Goal: Task Accomplishment & Management: Complete application form

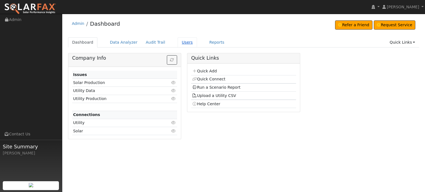
click at [177, 43] on link "Users" at bounding box center [186, 42] width 19 height 10
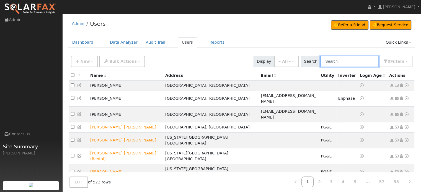
click at [337, 59] on input "text" at bounding box center [349, 61] width 59 height 11
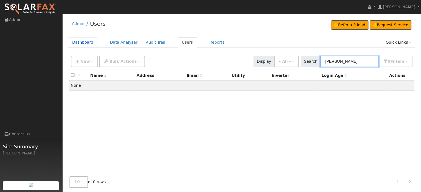
type input "gilman"
click at [82, 42] on link "Dashboard" at bounding box center [83, 42] width 30 height 10
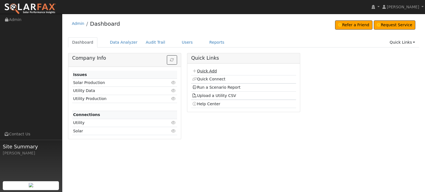
click at [200, 70] on link "Quick Add" at bounding box center [204, 71] width 25 height 4
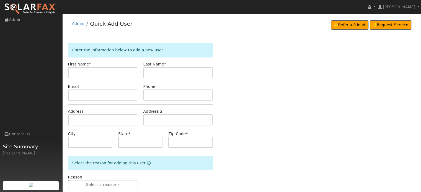
click at [88, 69] on input "text" at bounding box center [102, 72] width 69 height 11
type input "[PERSON_NAME] [PERSON_NAME]"
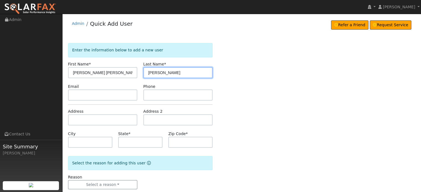
type input "[PERSON_NAME]"
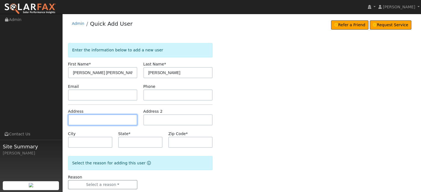
click at [77, 119] on input "text" at bounding box center [102, 119] width 69 height 11
click at [77, 121] on input "text" at bounding box center [102, 119] width 69 height 11
paste input "14130 Bitney Springs Road"
type input "14130 Bitney Springs Road"
type input "Nevada City"
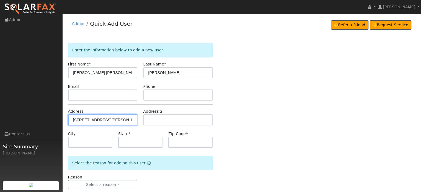
type input "CA"
type input "95959"
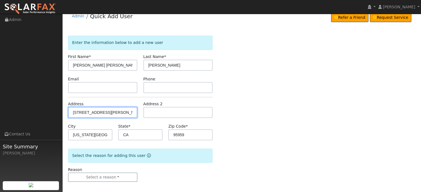
scroll to position [11, 0]
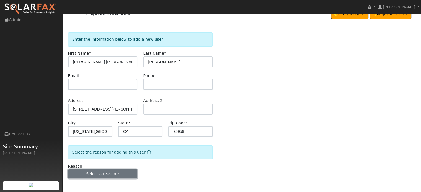
click at [103, 173] on button "Select a reason" at bounding box center [102, 173] width 69 height 9
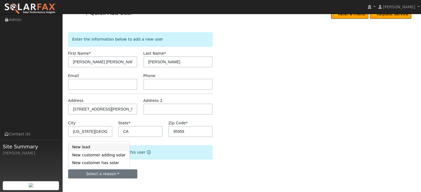
click at [81, 148] on link "New lead" at bounding box center [98, 147] width 61 height 8
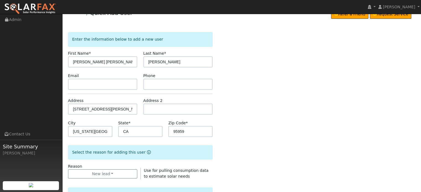
scroll to position [165, 0]
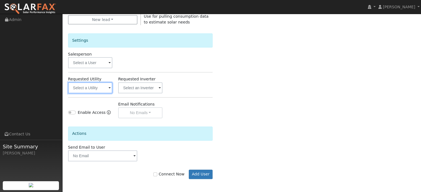
click at [92, 85] on input "text" at bounding box center [90, 87] width 44 height 11
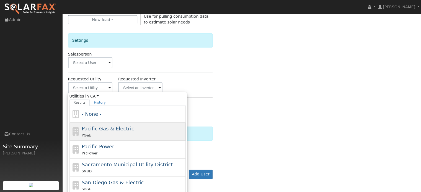
click at [92, 126] on span "Pacific Gas & Electric" at bounding box center [108, 129] width 52 height 6
type input "Pacific Gas & Electric"
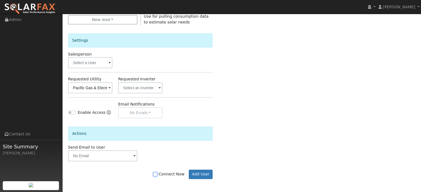
click at [157, 173] on input "Connect Now" at bounding box center [155, 175] width 4 height 4
checkbox input "true"
click at [198, 175] on button "Add User" at bounding box center [201, 174] width 24 height 9
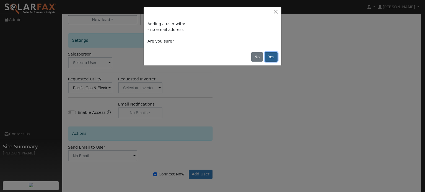
click at [268, 58] on button "Yes" at bounding box center [271, 56] width 13 height 9
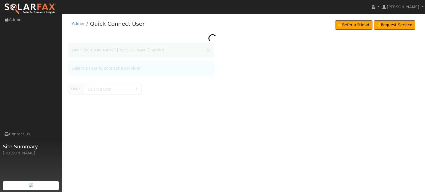
type input "[PERSON_NAME] [PERSON_NAME]"
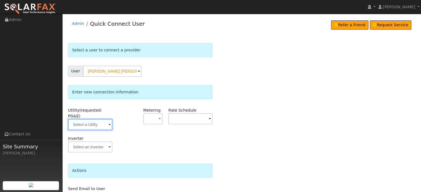
click at [92, 119] on input "text" at bounding box center [90, 124] width 44 height 11
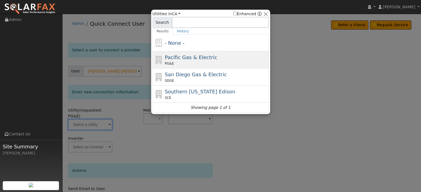
click at [175, 62] on div "PG&E" at bounding box center [216, 63] width 103 height 5
type input "PG&E"
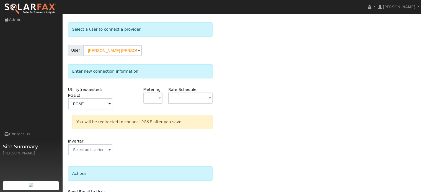
scroll to position [51, 0]
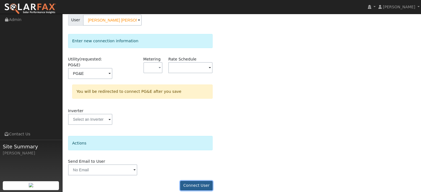
click at [194, 181] on button "Connect User" at bounding box center [196, 185] width 33 height 9
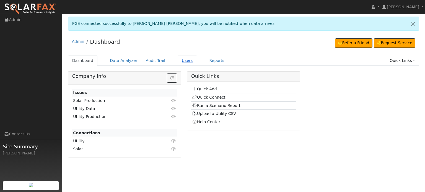
click at [177, 61] on link "Users" at bounding box center [186, 61] width 19 height 10
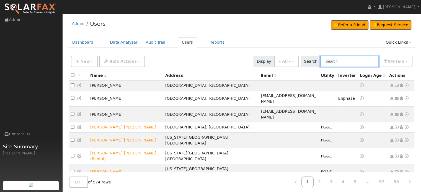
click at [338, 59] on input "text" at bounding box center [349, 61] width 59 height 11
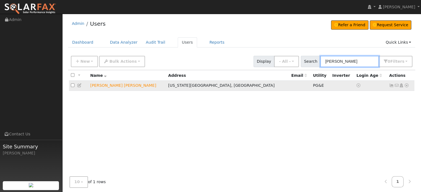
type input "[PERSON_NAME]"
click at [391, 86] on icon at bounding box center [391, 85] width 5 height 4
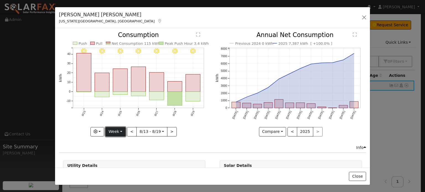
click at [119, 130] on button "Week" at bounding box center [115, 131] width 20 height 9
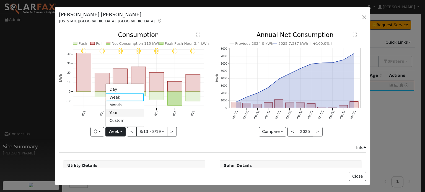
click at [116, 109] on link "Year" at bounding box center [125, 113] width 38 height 8
type input "[DATE]"
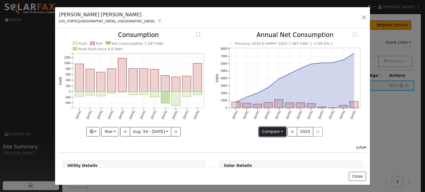
click at [280, 130] on button "Compare" at bounding box center [272, 131] width 27 height 9
click at [271, 150] on link "Current Year" at bounding box center [280, 151] width 43 height 8
click at [278, 130] on button "Current" at bounding box center [272, 131] width 24 height 9
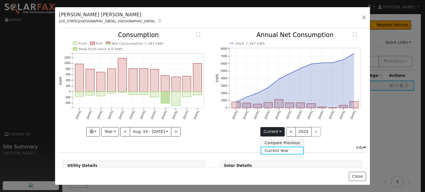
click at [275, 142] on link "Compare Previous" at bounding box center [281, 143] width 43 height 8
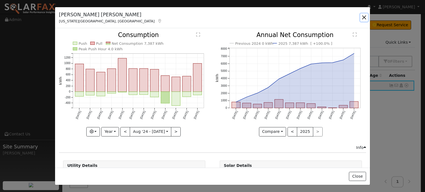
click at [361, 17] on button "button" at bounding box center [364, 18] width 8 height 8
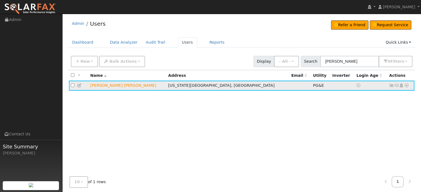
click at [405, 86] on icon at bounding box center [406, 85] width 5 height 4
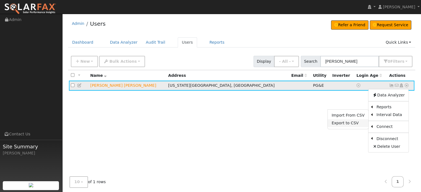
click at [341, 121] on link "Export to CSV" at bounding box center [347, 123] width 41 height 8
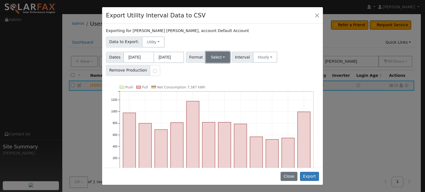
click at [220, 58] on button "Select" at bounding box center [218, 57] width 24 height 11
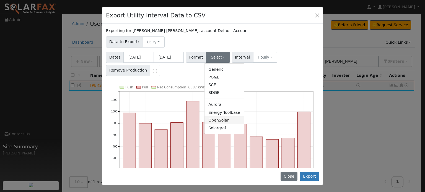
click at [214, 118] on link "OpenSolar" at bounding box center [224, 120] width 40 height 8
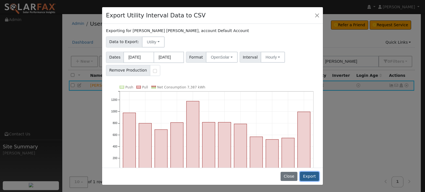
click at [311, 174] on button "Export" at bounding box center [309, 176] width 19 height 9
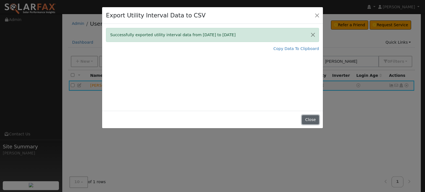
click at [307, 118] on button "Close" at bounding box center [310, 119] width 17 height 9
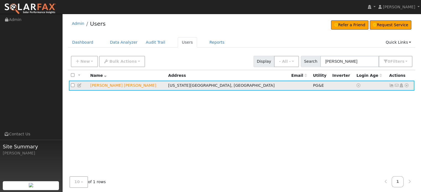
click at [389, 83] on link at bounding box center [391, 85] width 5 height 4
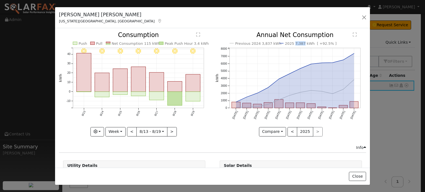
drag, startPoint x: 290, startPoint y: 43, endPoint x: 299, endPoint y: 43, distance: 8.3
click at [299, 43] on text "2025 7,387 kWh [ +92.5% ]" at bounding box center [311, 43] width 52 height 4
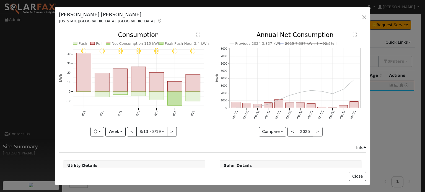
click at [295, 42] on text "2025 7,387 kWh [ +92.5% ]" at bounding box center [311, 43] width 52 height 4
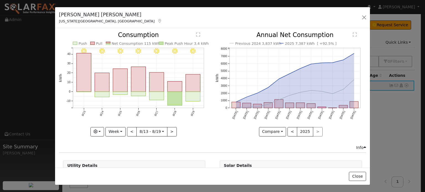
click at [291, 42] on text "2025 7,387 kWh [ +92.5% ]" at bounding box center [311, 43] width 52 height 4
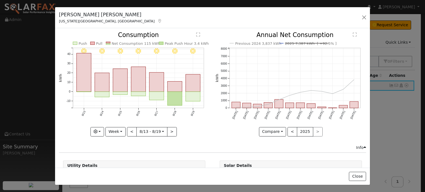
click at [291, 42] on text "2025 7,387 kWh [ +92.5% ]" at bounding box center [311, 43] width 52 height 4
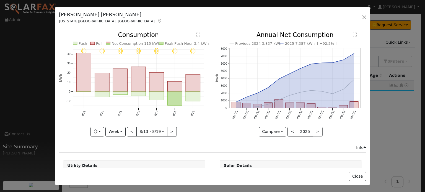
click at [291, 42] on text "2025 7,387 kWh [ +92.5% ]" at bounding box center [311, 43] width 52 height 4
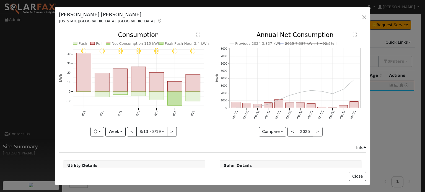
click at [291, 42] on text "2025 7,387 kWh [ +92.5% ]" at bounding box center [311, 43] width 52 height 4
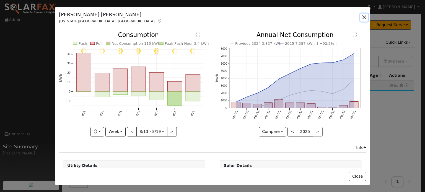
click at [365, 16] on button "button" at bounding box center [364, 18] width 8 height 8
